Goal: Information Seeking & Learning: Learn about a topic

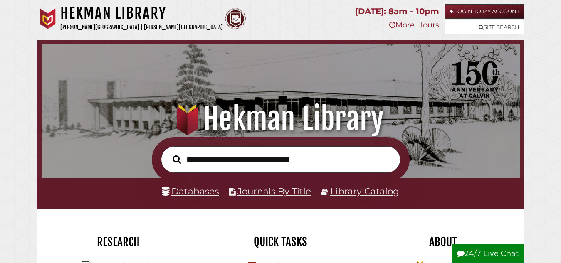
scroll to position [158, 474]
click at [234, 153] on input "text" at bounding box center [280, 159] width 239 height 27
type input "**********"
click at [206, 196] on link "Databases" at bounding box center [190, 191] width 57 height 11
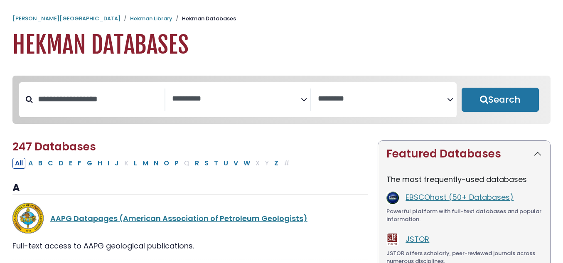
select select "Database Subject Filter"
select select "Database Vendors Filter"
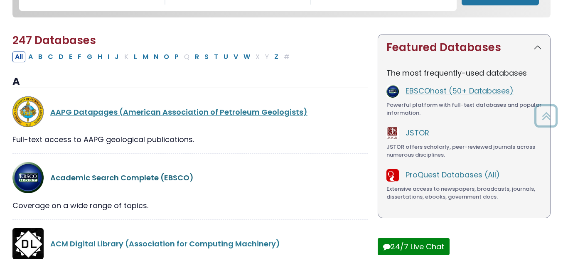
scroll to position [106, 0]
click at [138, 183] on link "Academic Search Complete (EBSCO)" at bounding box center [121, 177] width 143 height 10
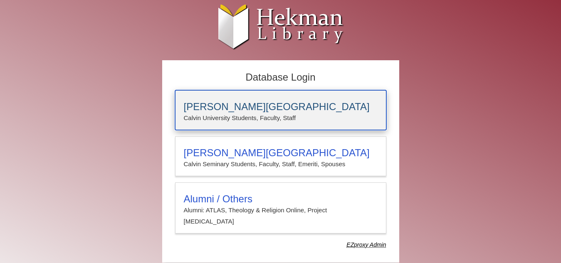
click at [215, 110] on h3 "Calvin University" at bounding box center [281, 107] width 194 height 12
